Goal: Task Accomplishment & Management: Complete application form

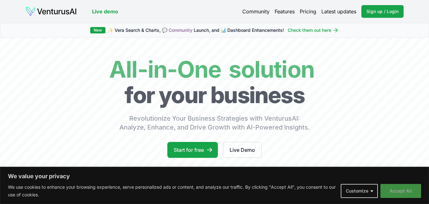
click at [391, 190] on button "Accept All" at bounding box center [401, 191] width 41 height 14
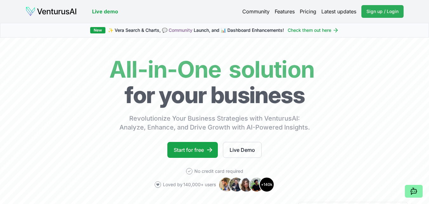
click at [371, 10] on span "Sign up / Login" at bounding box center [383, 11] width 32 height 6
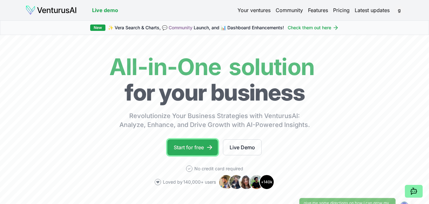
click at [199, 148] on link "Start for free" at bounding box center [193, 147] width 51 height 16
